Goal: Information Seeking & Learning: Learn about a topic

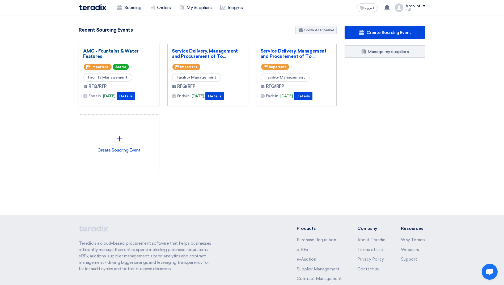
click at [91, 57] on link "AMC - Fountains & Water Features" at bounding box center [119, 53] width 72 height 11
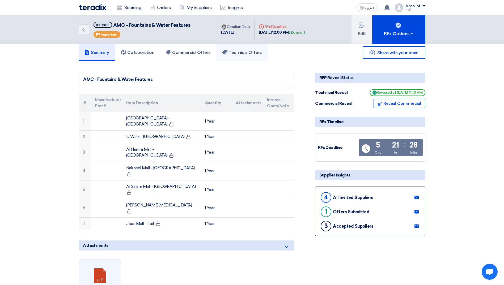
click at [246, 56] on link "Technical Offers" at bounding box center [241, 52] width 51 height 17
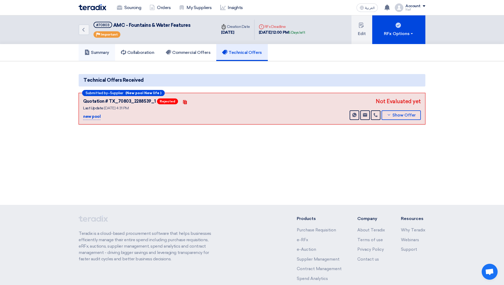
click at [102, 50] on h5 "Summary" at bounding box center [96, 52] width 25 height 5
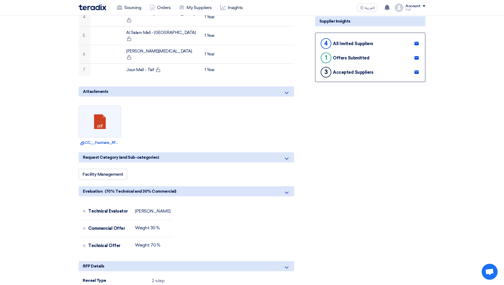
scroll to position [212, 0]
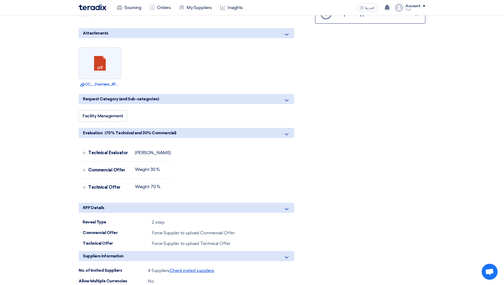
click at [189, 268] on span "Check invited suppliers" at bounding box center [191, 270] width 45 height 5
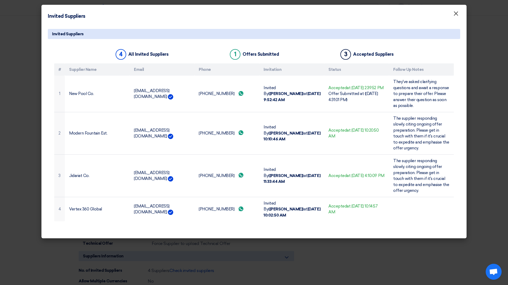
click at [456, 18] on span "×" at bounding box center [455, 15] width 5 height 11
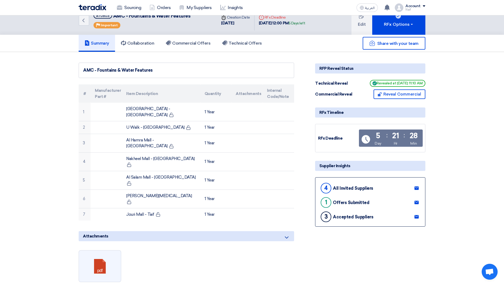
scroll to position [0, 0]
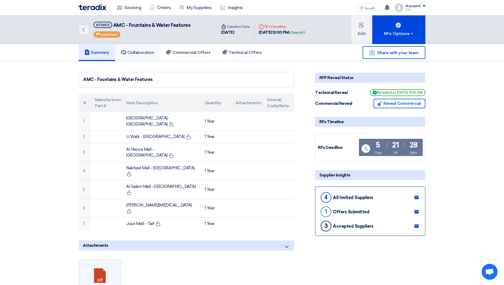
click at [142, 58] on link "Collaboration" at bounding box center [137, 52] width 45 height 17
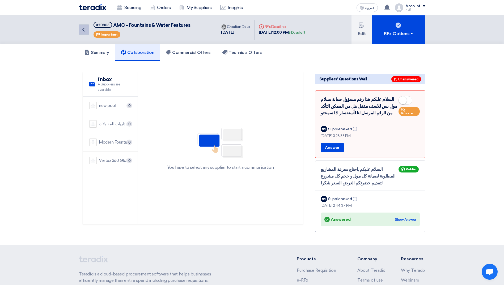
click at [87, 31] on link "Back" at bounding box center [84, 29] width 11 height 11
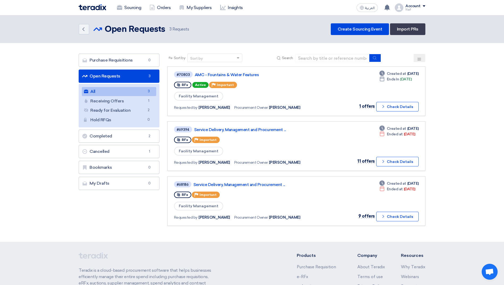
click at [281, 120] on app-rfq-listing-content "Sort by Sort by Search Category Owner Type" at bounding box center [296, 140] width 258 height 172
click at [289, 107] on div "Requested by Naif Aljebreen Procurement Owner Naif Aljebreen" at bounding box center [251, 108] width 154 height 8
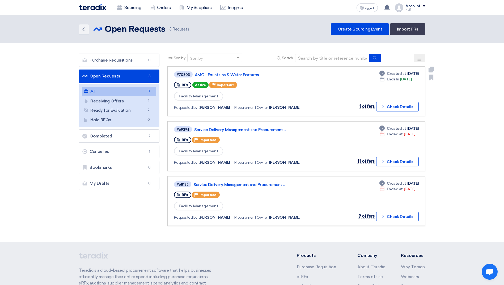
click at [289, 107] on div "Requested by Naif Aljebreen Procurement Owner Naif Aljebreen" at bounding box center [251, 108] width 154 height 8
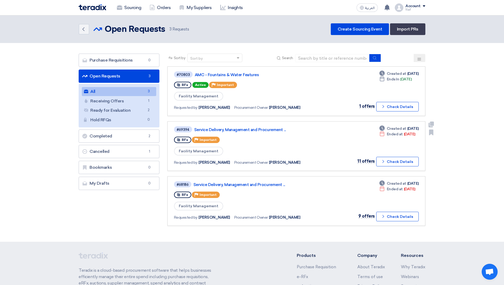
drag, startPoint x: 289, startPoint y: 107, endPoint x: 300, endPoint y: 125, distance: 20.7
click at [300, 125] on app-rfq-listing-content "Sort by Sort by Search Category Owner Type" at bounding box center [296, 140] width 258 height 172
click at [300, 125] on link "#69394 Service Delivery, Management and Procurement ... RFx Priority Important …" at bounding box center [296, 146] width 258 height 50
click at [5, 98] on section "Purchase Requisitions Purchase Requisitions 0 Open Requests Open Requests 3 All…" at bounding box center [252, 142] width 504 height 199
click at [236, 76] on link "AMC - Fountains & Water Features" at bounding box center [261, 75] width 133 height 5
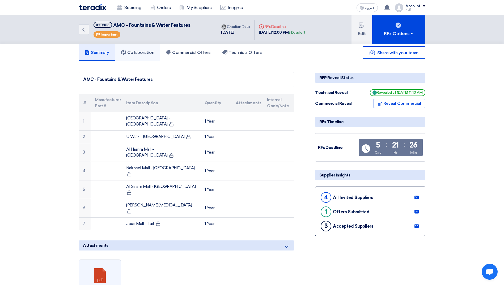
click at [156, 59] on link "Collaboration" at bounding box center [137, 52] width 45 height 17
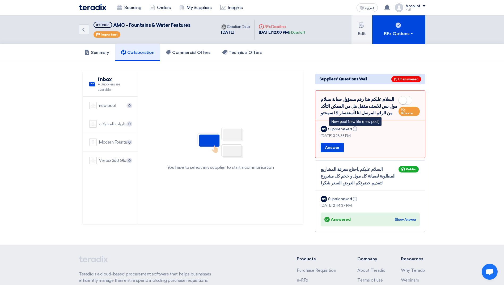
click at [356, 129] on icon "Info" at bounding box center [355, 129] width 4 height 4
click at [82, 27] on icon "Back" at bounding box center [83, 30] width 6 height 6
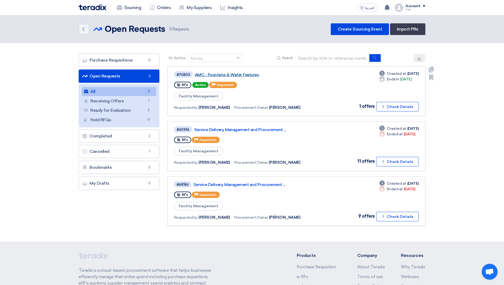
click at [238, 75] on link "AMC - Fountains & Water Features" at bounding box center [261, 75] width 133 height 5
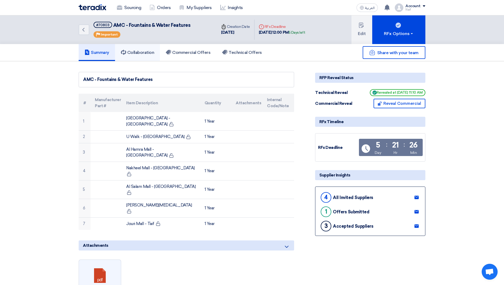
click at [148, 49] on link "Collaboration" at bounding box center [137, 52] width 45 height 17
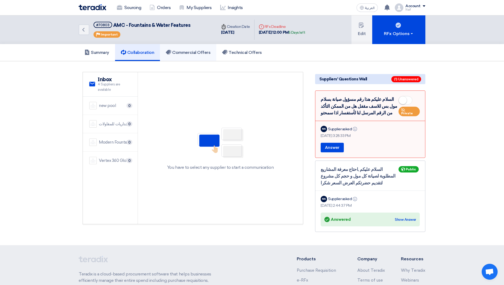
click at [196, 51] on h5 "Commercial Offers" at bounding box center [188, 52] width 45 height 5
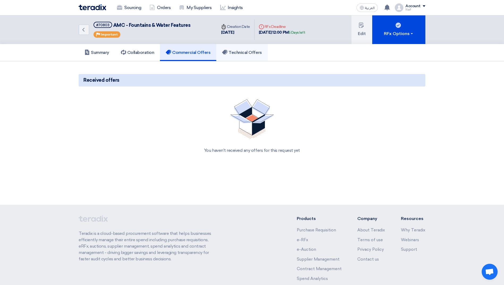
click at [244, 51] on h5 "Technical Offers" at bounding box center [242, 52] width 40 height 5
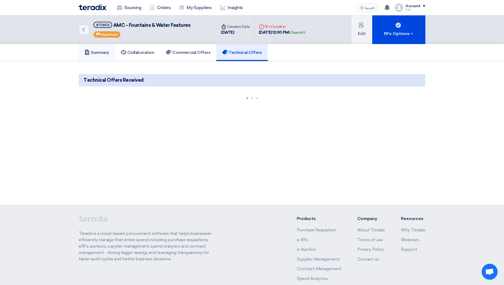
click at [90, 53] on icon at bounding box center [86, 52] width 5 height 5
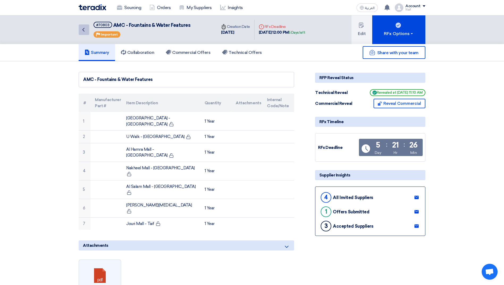
click at [84, 28] on icon "Back" at bounding box center [83, 30] width 6 height 6
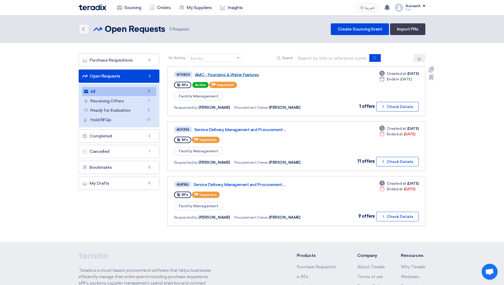
click at [250, 75] on link "AMC - Fountains & Water Features" at bounding box center [261, 75] width 133 height 5
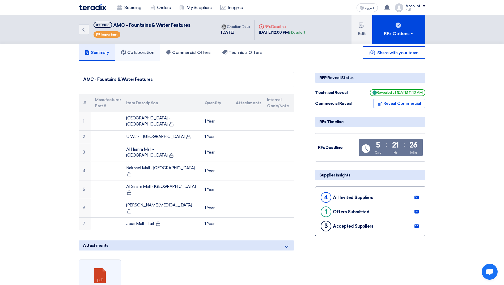
click at [148, 58] on link "Collaboration" at bounding box center [137, 52] width 45 height 17
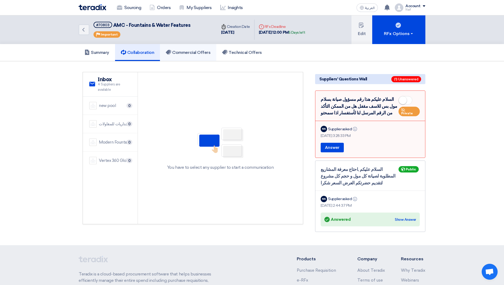
click at [193, 58] on link "Commercial Offers" at bounding box center [188, 52] width 56 height 17
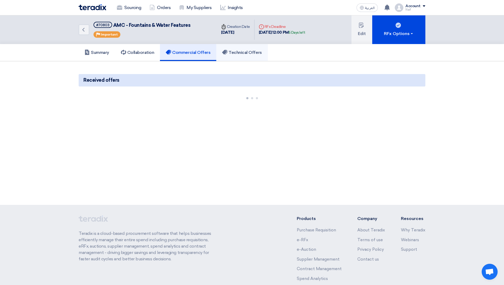
click at [229, 58] on link "Technical Offers" at bounding box center [241, 52] width 51 height 17
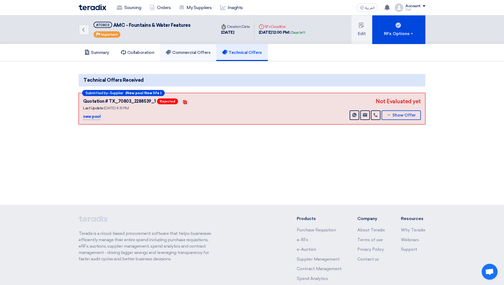
click at [170, 56] on link "Commercial Offers" at bounding box center [188, 52] width 56 height 17
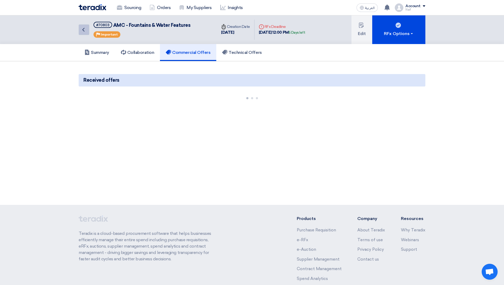
click at [87, 33] on link "Back" at bounding box center [84, 29] width 11 height 11
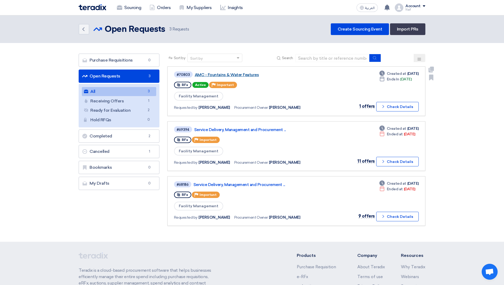
click at [223, 74] on link "AMC - Fountains & Water Features" at bounding box center [261, 75] width 133 height 5
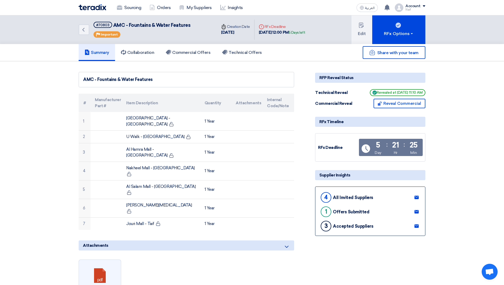
click at [237, 54] on h5 "Technical Offers" at bounding box center [242, 52] width 40 height 5
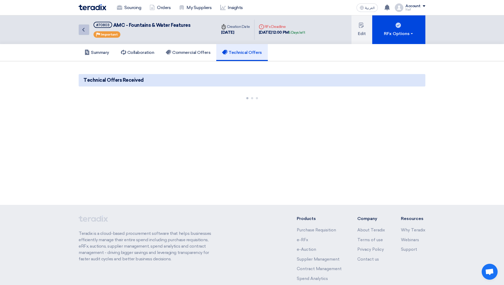
click at [85, 31] on icon "Back" at bounding box center [83, 30] width 6 height 6
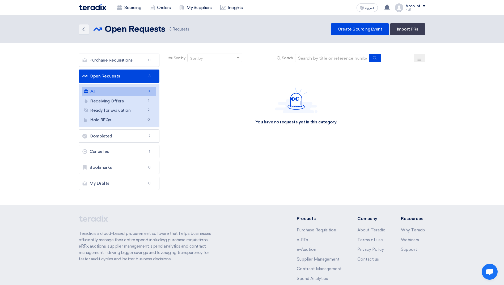
click at [110, 94] on link "All All 3" at bounding box center [119, 91] width 74 height 9
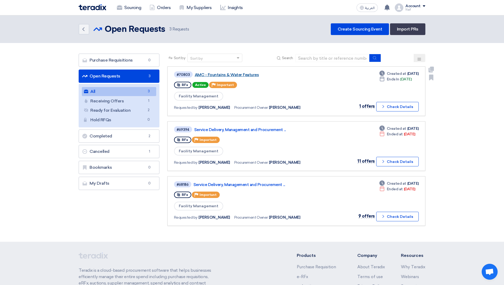
click at [239, 76] on link "AMC - Fountains & Water Features" at bounding box center [261, 75] width 133 height 5
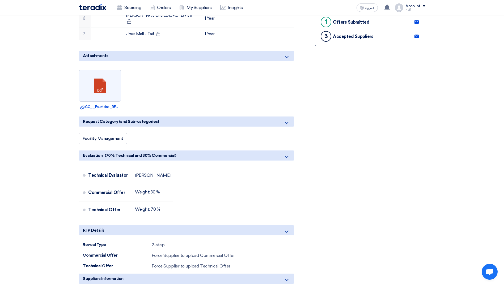
scroll to position [239, 0]
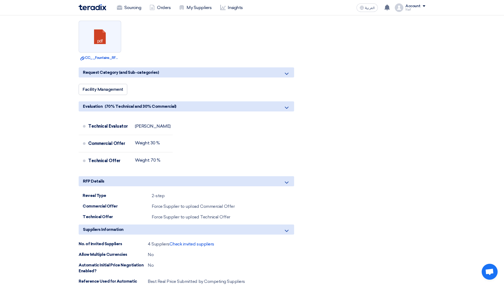
click at [198, 241] on div "4 Suppliers Check invited suppliers" at bounding box center [181, 244] width 66 height 6
click at [199, 242] on span "Check invited suppliers" at bounding box center [191, 244] width 45 height 5
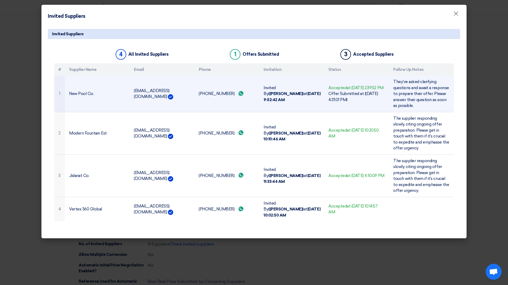
click at [148, 94] on td "[EMAIL_ADDRESS][DOMAIN_NAME]" at bounding box center [162, 94] width 65 height 36
copy tr "[EMAIL_ADDRESS][DOMAIN_NAME]"
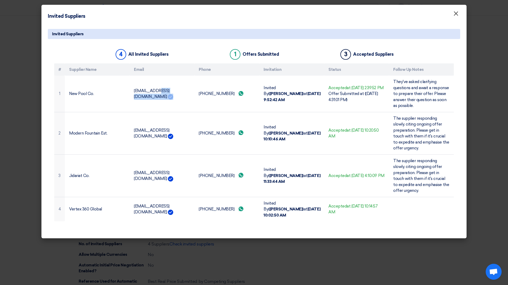
click at [456, 13] on span "×" at bounding box center [455, 15] width 5 height 11
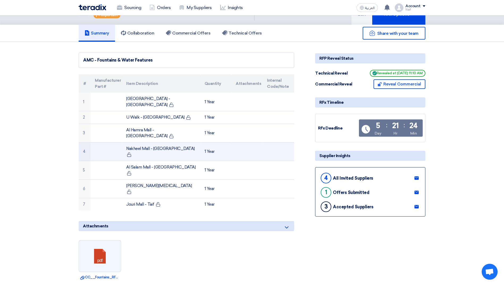
scroll to position [0, 0]
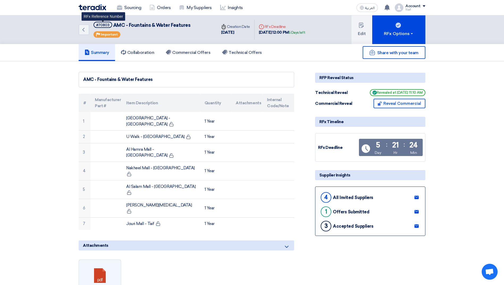
click at [105, 26] on div "#70803" at bounding box center [102, 24] width 13 height 3
copy span "#70803"
click at [166, 25] on span "AMC - Fountains & Water Features" at bounding box center [151, 25] width 77 height 6
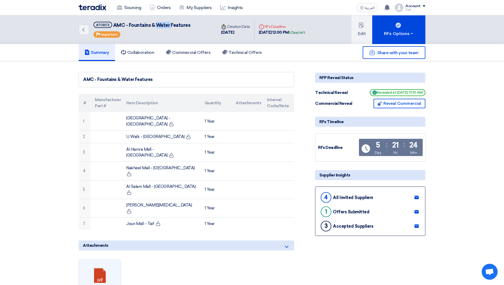
click at [166, 25] on span "AMC - Fountains & Water Features" at bounding box center [151, 25] width 77 height 6
copy div "AMC - Fountains & Water Features"
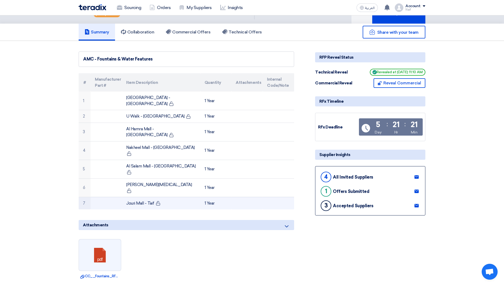
scroll to position [239, 0]
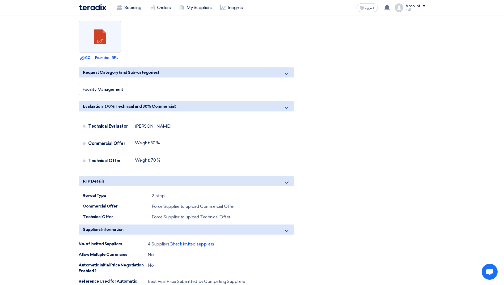
click at [344, 180] on div "Share with your team RFP Reveal Status Technical Reveal Revealed at [DATE] 11:1…" at bounding box center [370, 196] width 118 height 727
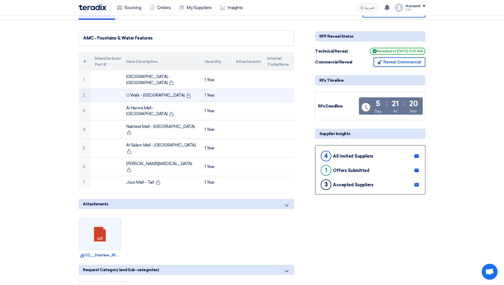
scroll to position [0, 0]
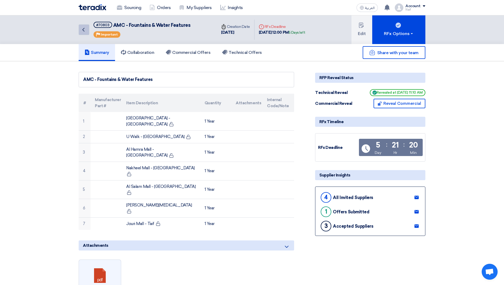
click at [87, 29] on link "Back" at bounding box center [84, 29] width 11 height 11
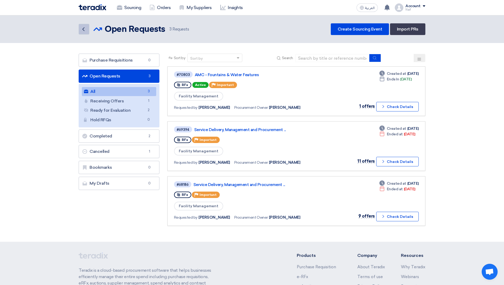
click at [86, 34] on link "Back" at bounding box center [84, 29] width 11 height 11
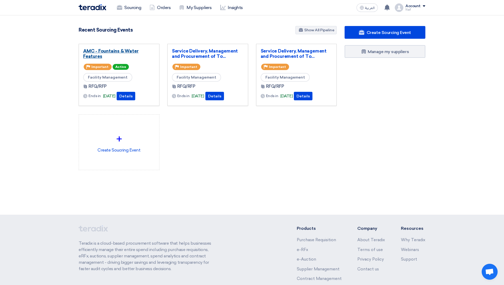
click at [95, 49] on link "AMC - Fountains & Water Features" at bounding box center [119, 53] width 72 height 11
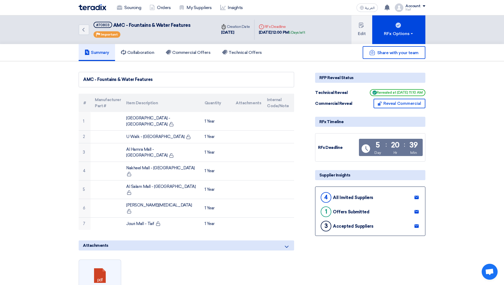
click at [99, 8] on img at bounding box center [93, 7] width 28 height 6
